Goal: Transaction & Acquisition: Purchase product/service

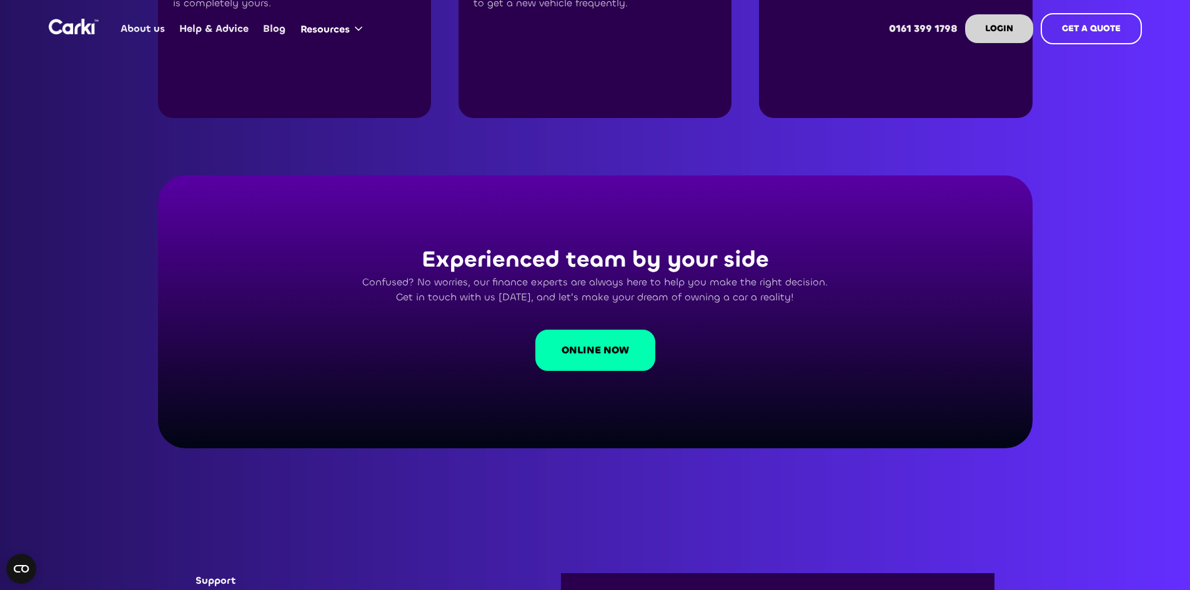
scroll to position [3310, 0]
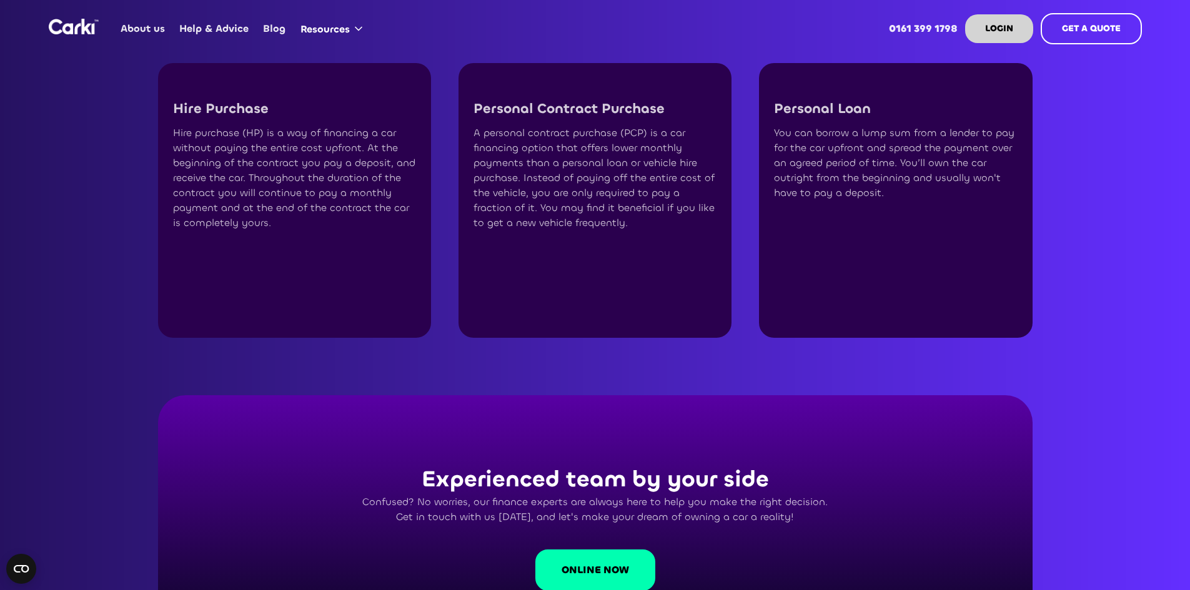
click at [152, 33] on link "About us" at bounding box center [143, 28] width 59 height 49
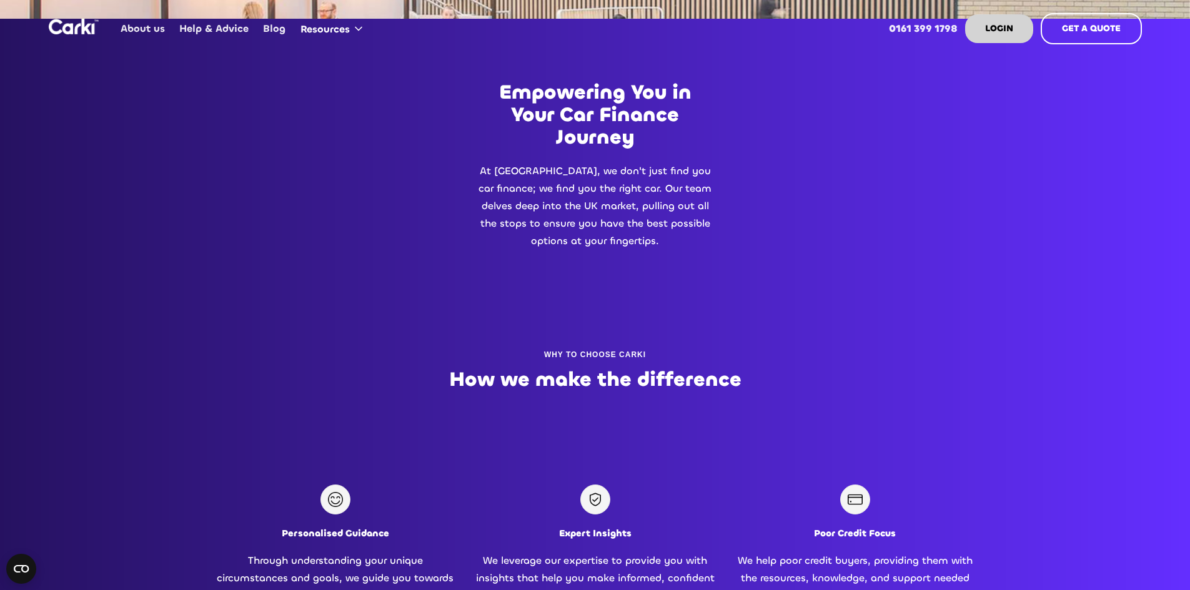
scroll to position [500, 0]
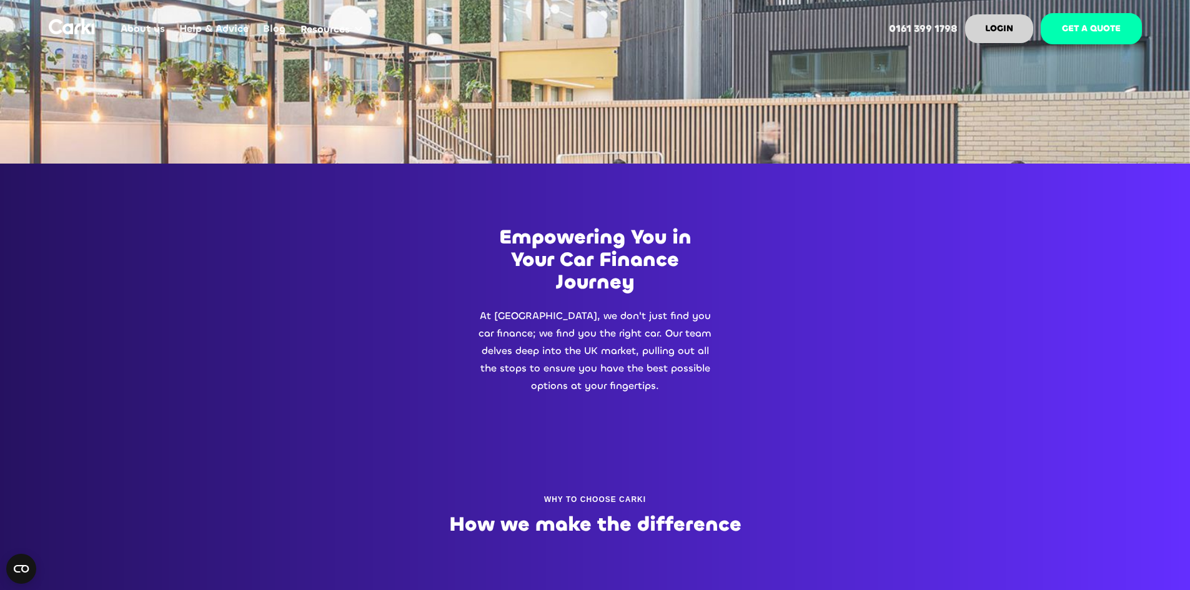
click at [1097, 29] on strong "GET A QUOTE" at bounding box center [1091, 28] width 59 height 12
